Goal: Task Accomplishment & Management: Manage account settings

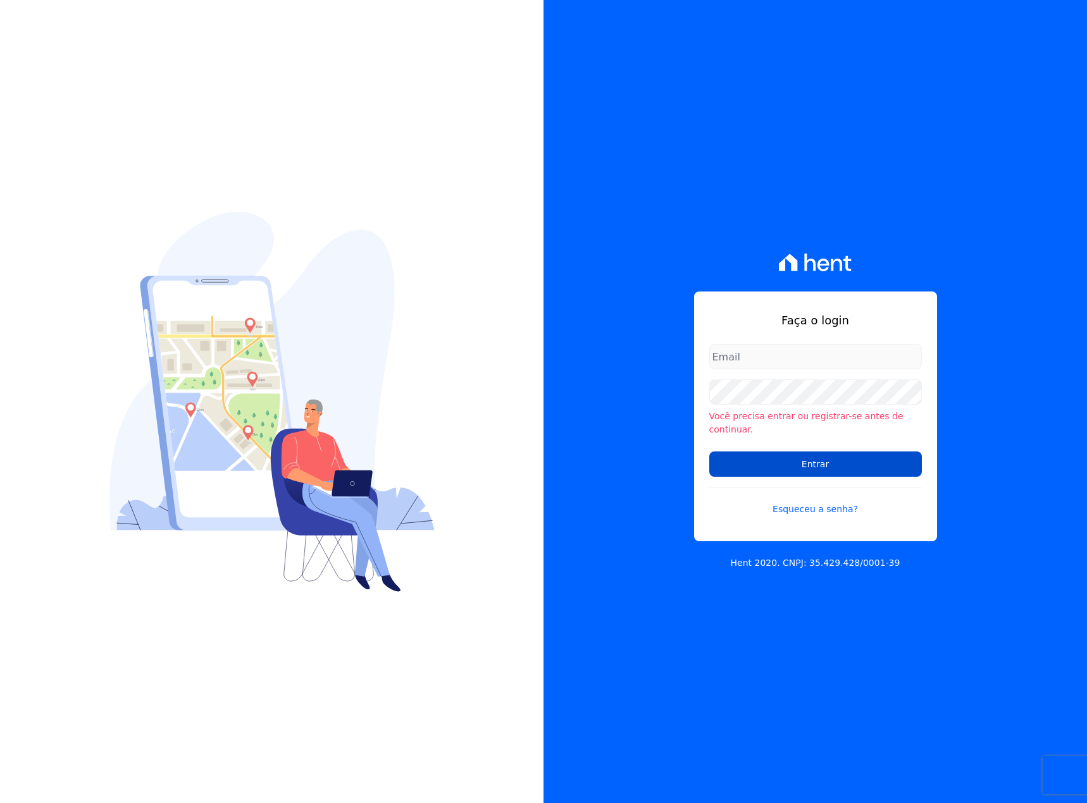
type input "italo.fernandes@e-arke.com"
click at [797, 459] on input "Entrar" at bounding box center [815, 464] width 213 height 25
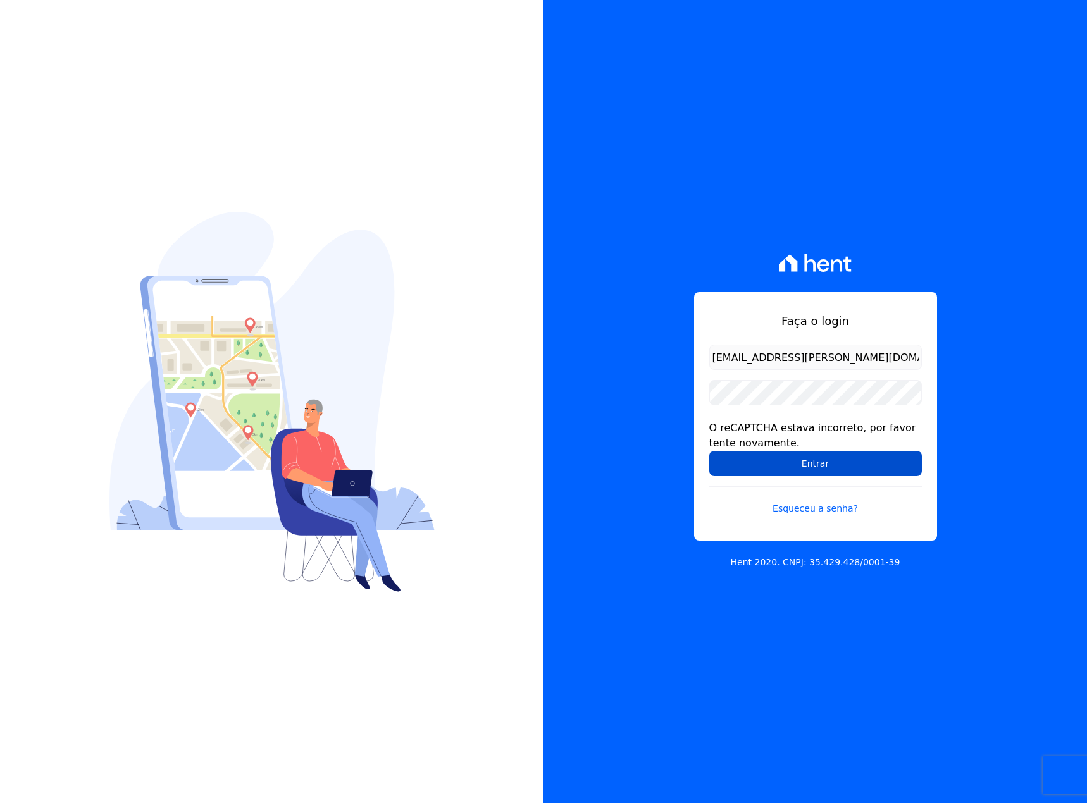
click at [813, 467] on input "Entrar" at bounding box center [815, 463] width 213 height 25
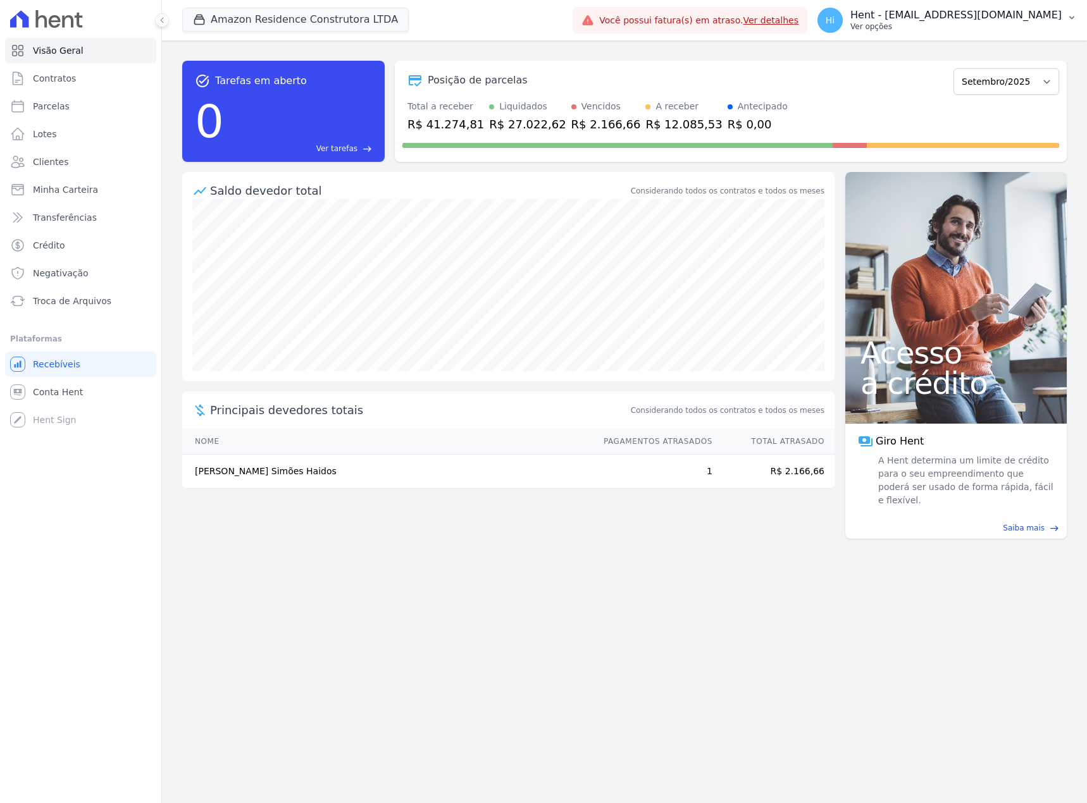
click at [931, 18] on p "Hent - [EMAIL_ADDRESS][DOMAIN_NAME]" at bounding box center [955, 15] width 211 height 13
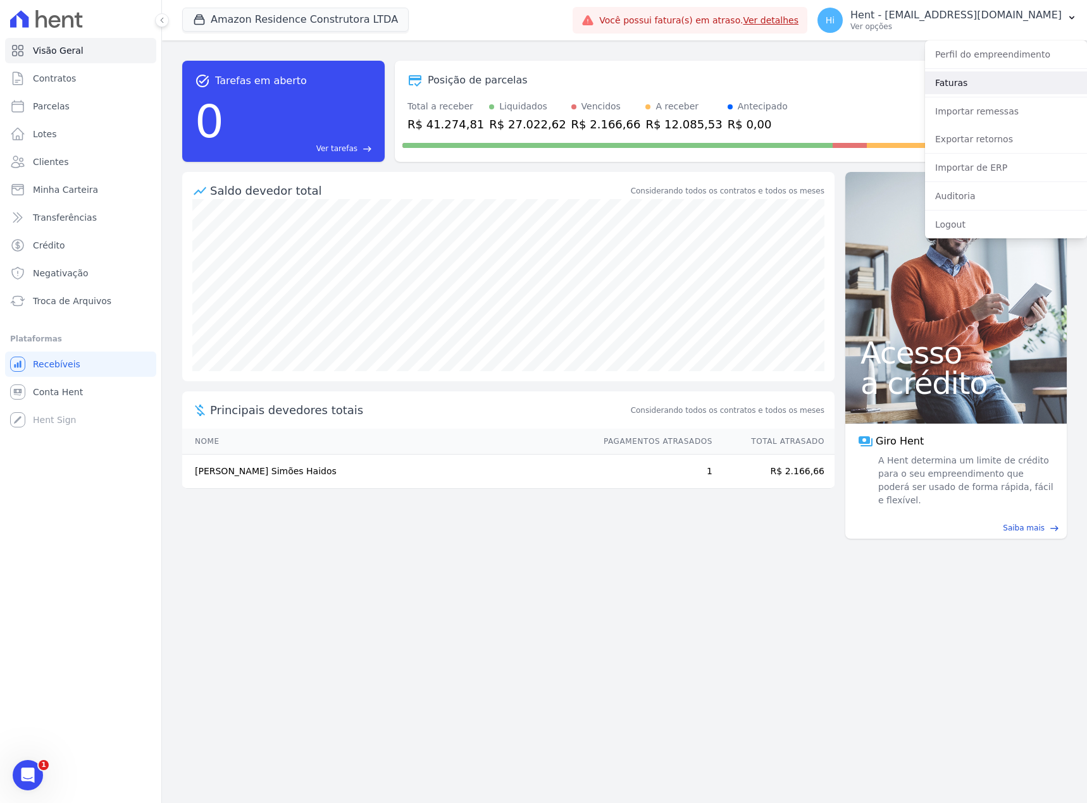
click at [985, 87] on link "Faturas" at bounding box center [1006, 82] width 162 height 23
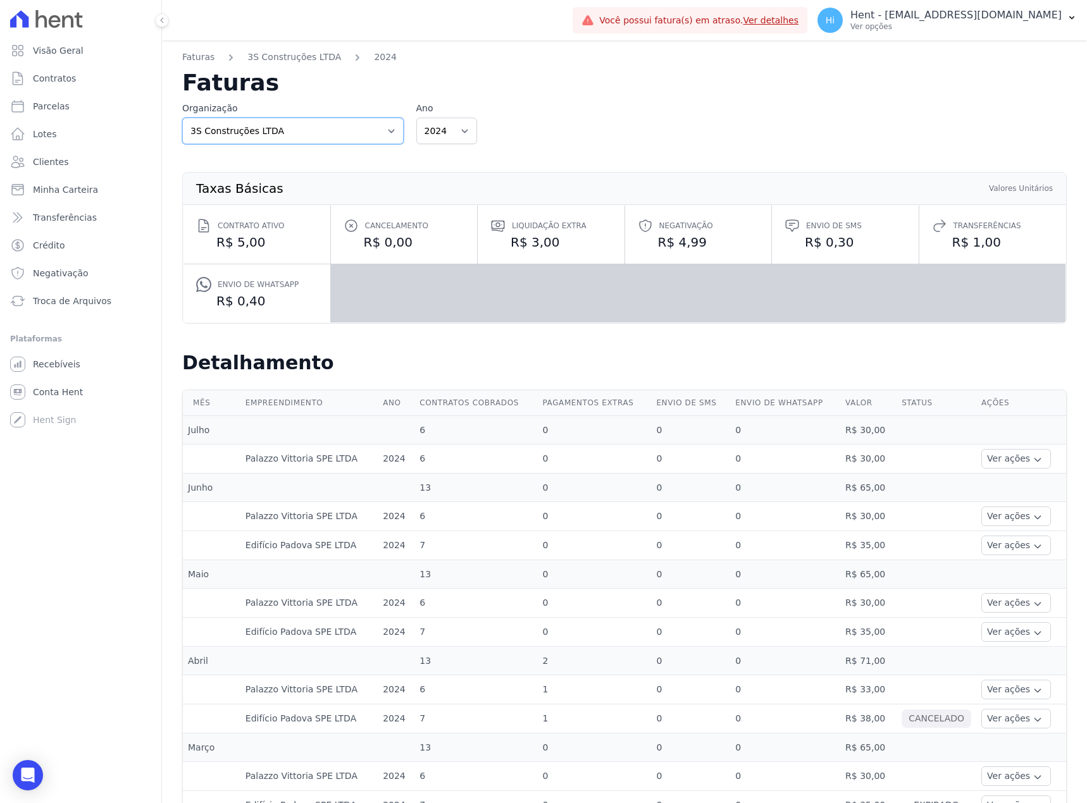
click at [373, 126] on select "3S Construções LTDA ACL CONSTRUTORA E INCORPORADORA LTDA AGC Urbanismo Agile Ur…" at bounding box center [292, 131] width 221 height 27
select select "79334723-3600-4cee-a66c-bc2cad93cf0a"
click at [182, 118] on select "3S Construções LTDA ACL CONSTRUTORA E INCORPORADORA LTDA AGC Urbanismo Agile Ur…" at bounding box center [292, 131] width 221 height 27
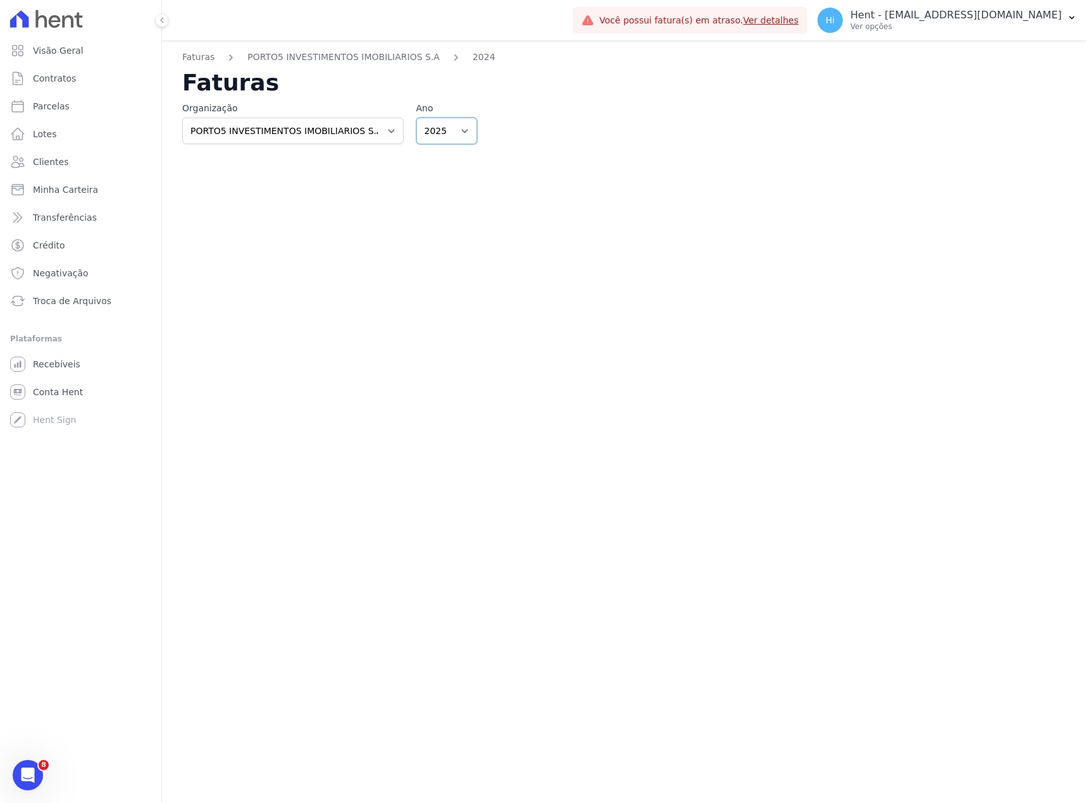
click at [460, 135] on select "2025" at bounding box center [446, 131] width 61 height 27
click at [416, 118] on select "2025" at bounding box center [446, 131] width 61 height 27
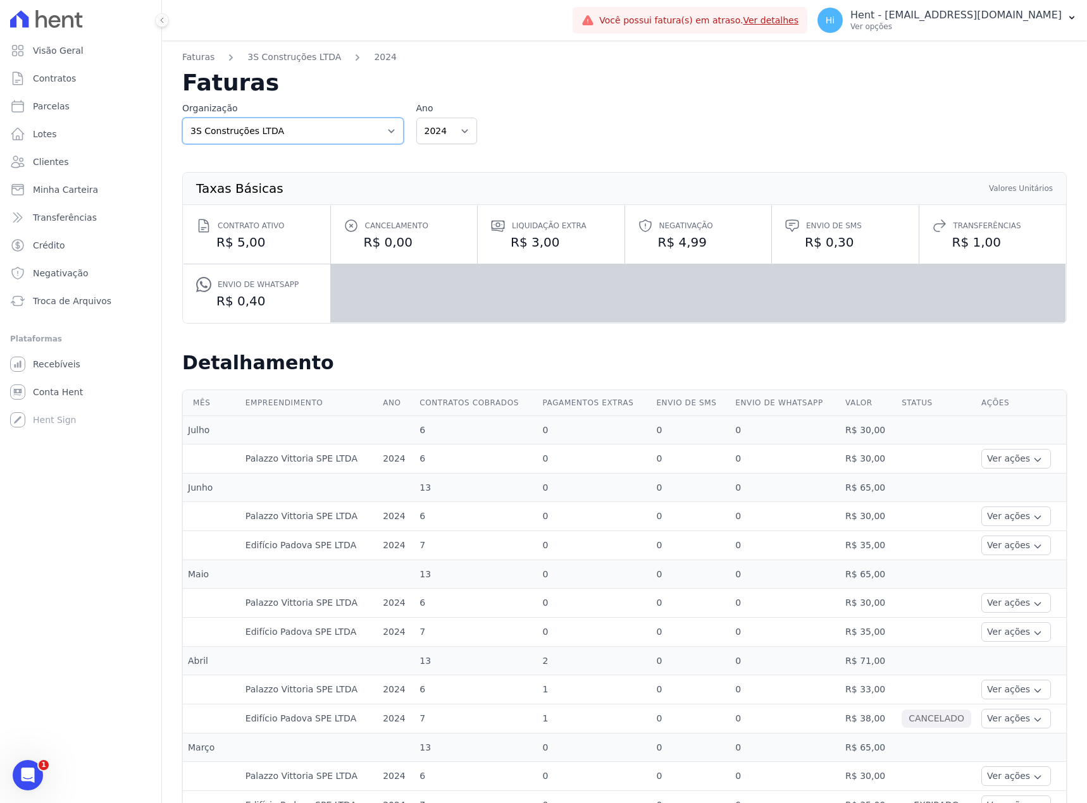
click at [354, 134] on select "3S Construções LTDA ACL CONSTRUTORA E INCORPORADORA LTDA AGC Urbanismo Agile Ur…" at bounding box center [292, 131] width 221 height 27
click at [446, 126] on select "2024 2023" at bounding box center [446, 131] width 61 height 27
click at [364, 129] on select "3S Construções LTDA ACL CONSTRUTORA E INCORPORADORA LTDA AGC Urbanismo Agile Ur…" at bounding box center [292, 131] width 221 height 27
select select "79334723-3600-4cee-a66c-bc2cad93cf0a"
click at [182, 118] on select "3S Construções LTDA ACL CONSTRUTORA E INCORPORADORA LTDA AGC Urbanismo Agile Ur…" at bounding box center [292, 131] width 221 height 27
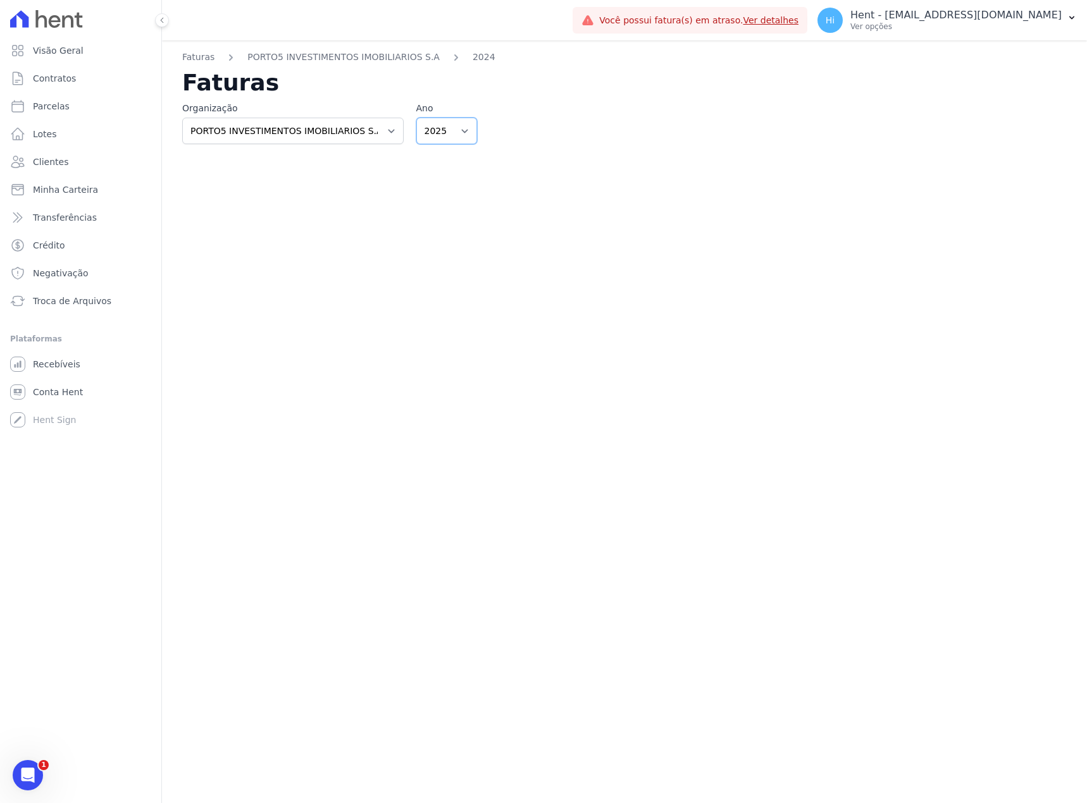
click at [457, 135] on select "2025" at bounding box center [446, 131] width 61 height 27
click at [416, 118] on select "2025" at bounding box center [446, 131] width 61 height 27
click at [568, 166] on div "Faturas PORTO5 INVESTIMENTOS IMOBILIARIOS S.A 2024 Faturas Organização 3S Const…" at bounding box center [624, 421] width 925 height 763
click at [413, 56] on link "PORTO5 INVESTIMENTOS IMOBILIARIOS S.A" at bounding box center [343, 57] width 192 height 13
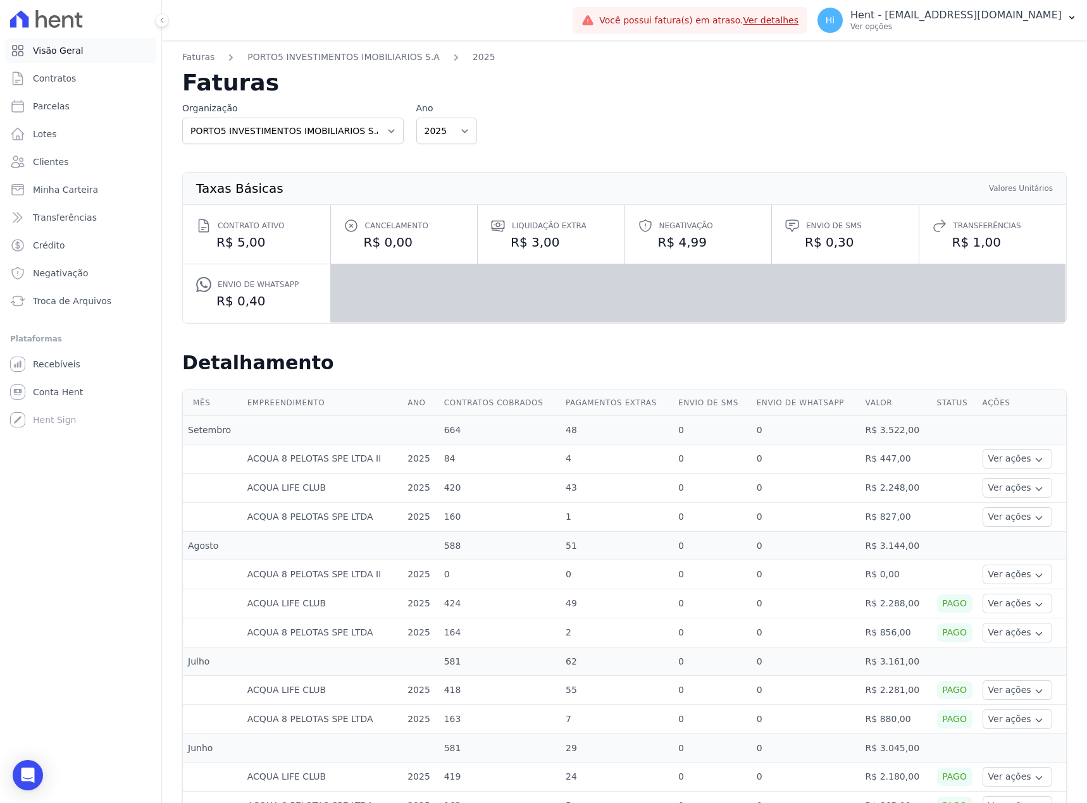
click at [61, 51] on span "Visão Geral" at bounding box center [58, 50] width 51 height 13
